Goal: Task Accomplishment & Management: Manage account settings

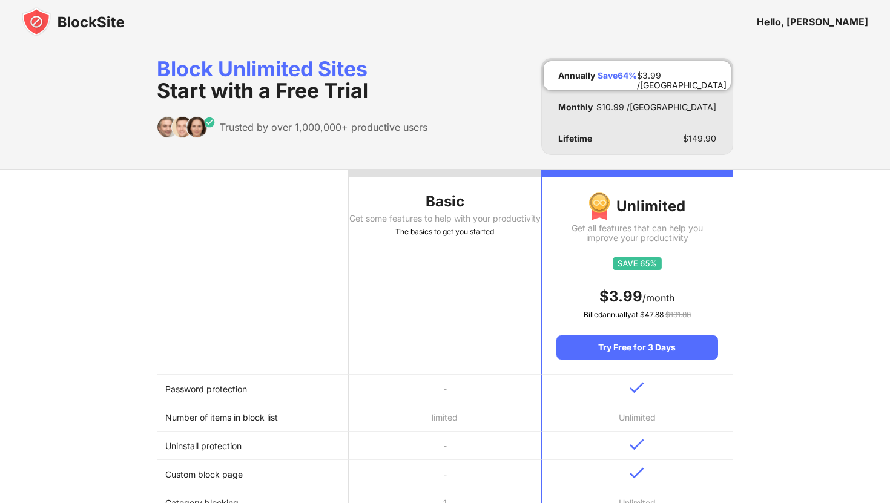
click at [88, 16] on img at bounding box center [73, 21] width 103 height 29
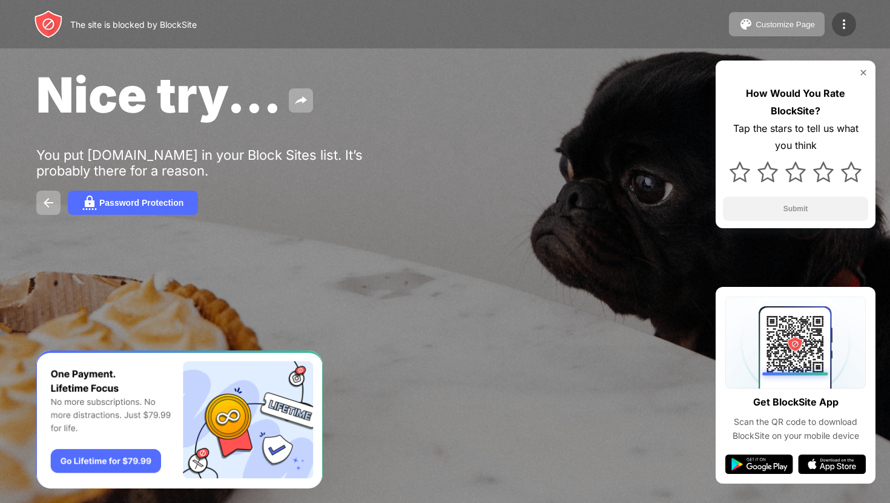
click at [839, 19] on img at bounding box center [844, 24] width 15 height 15
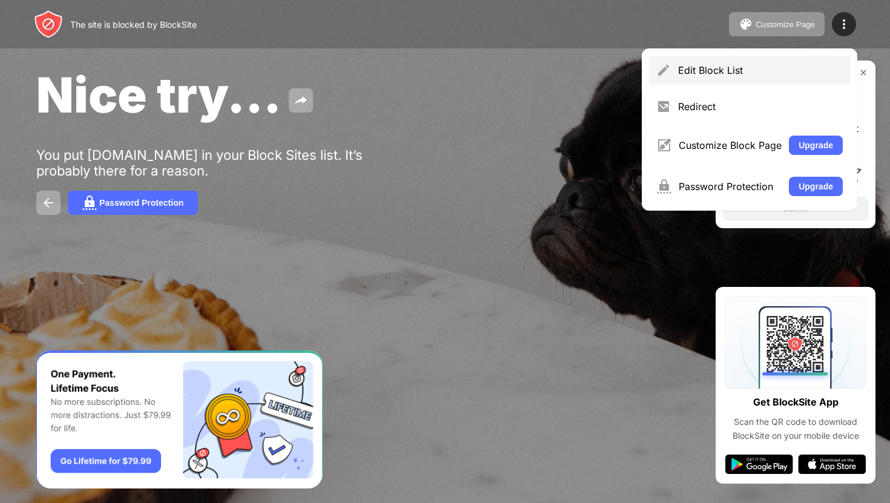
click at [701, 77] on div "Edit Block List" at bounding box center [749, 70] width 201 height 29
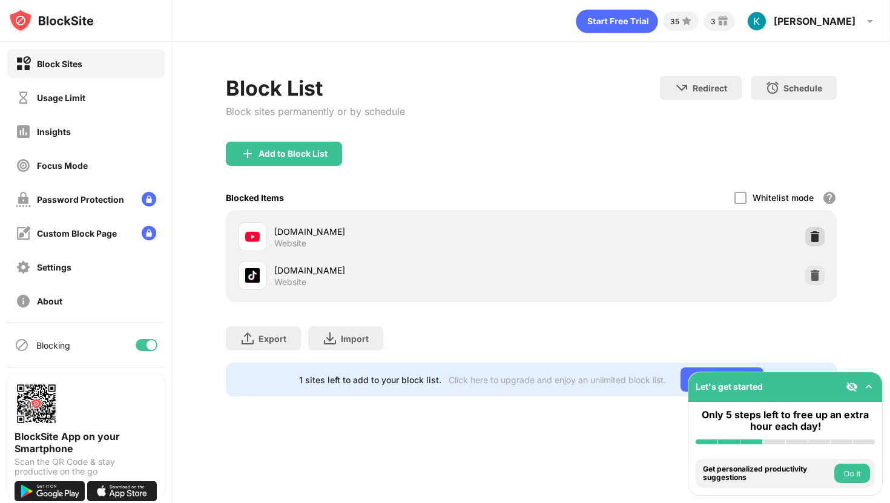
click at [812, 234] on img at bounding box center [815, 237] width 12 height 12
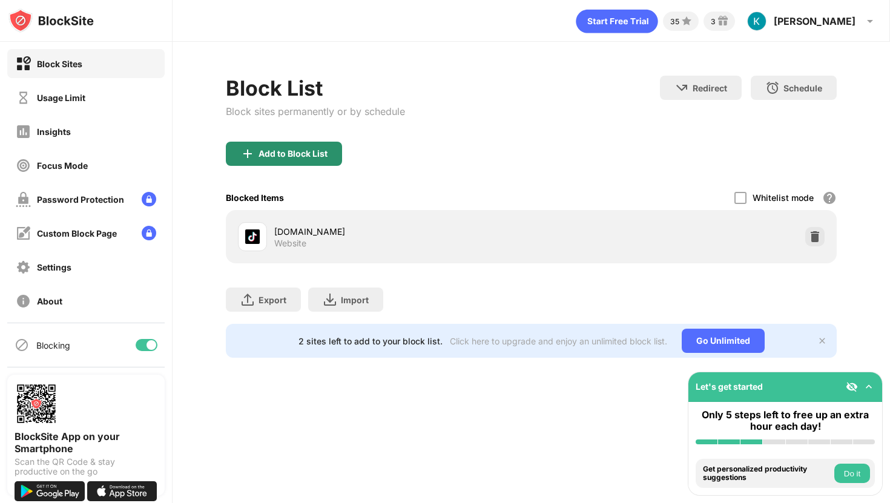
click at [317, 159] on div "Add to Block List" at bounding box center [284, 154] width 116 height 24
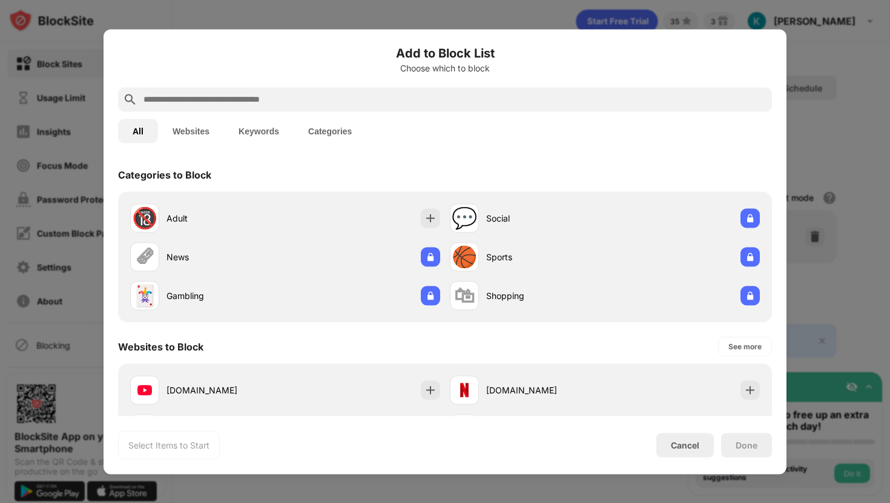
click at [324, 100] on input "text" at bounding box center [454, 99] width 625 height 15
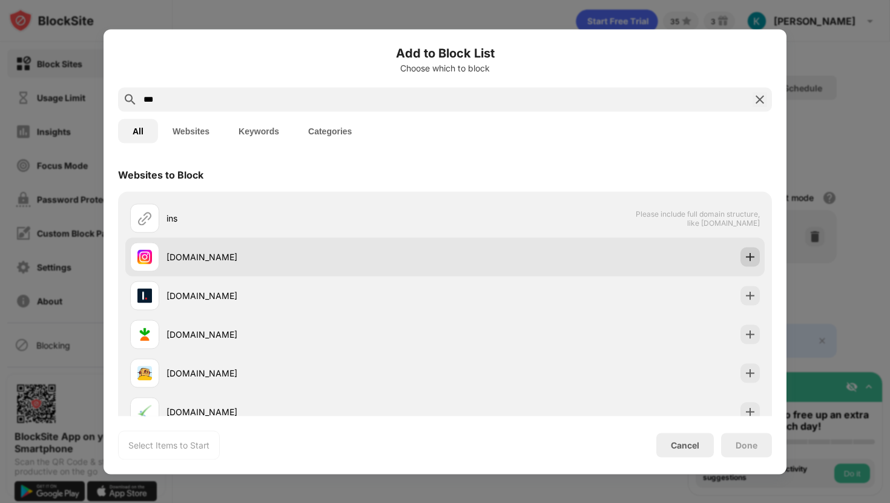
type input "***"
click at [748, 253] on img at bounding box center [750, 257] width 12 height 12
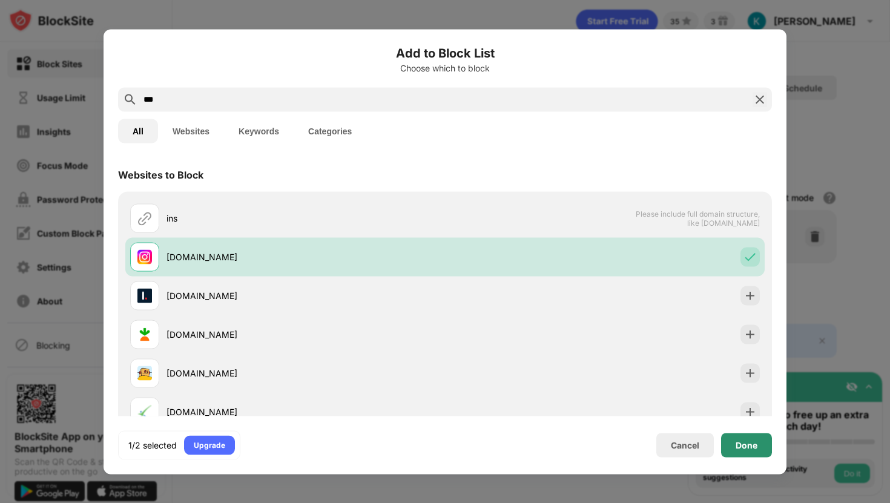
click at [748, 441] on div "Done" at bounding box center [747, 445] width 22 height 10
